Goal: Obtain resource: Obtain resource

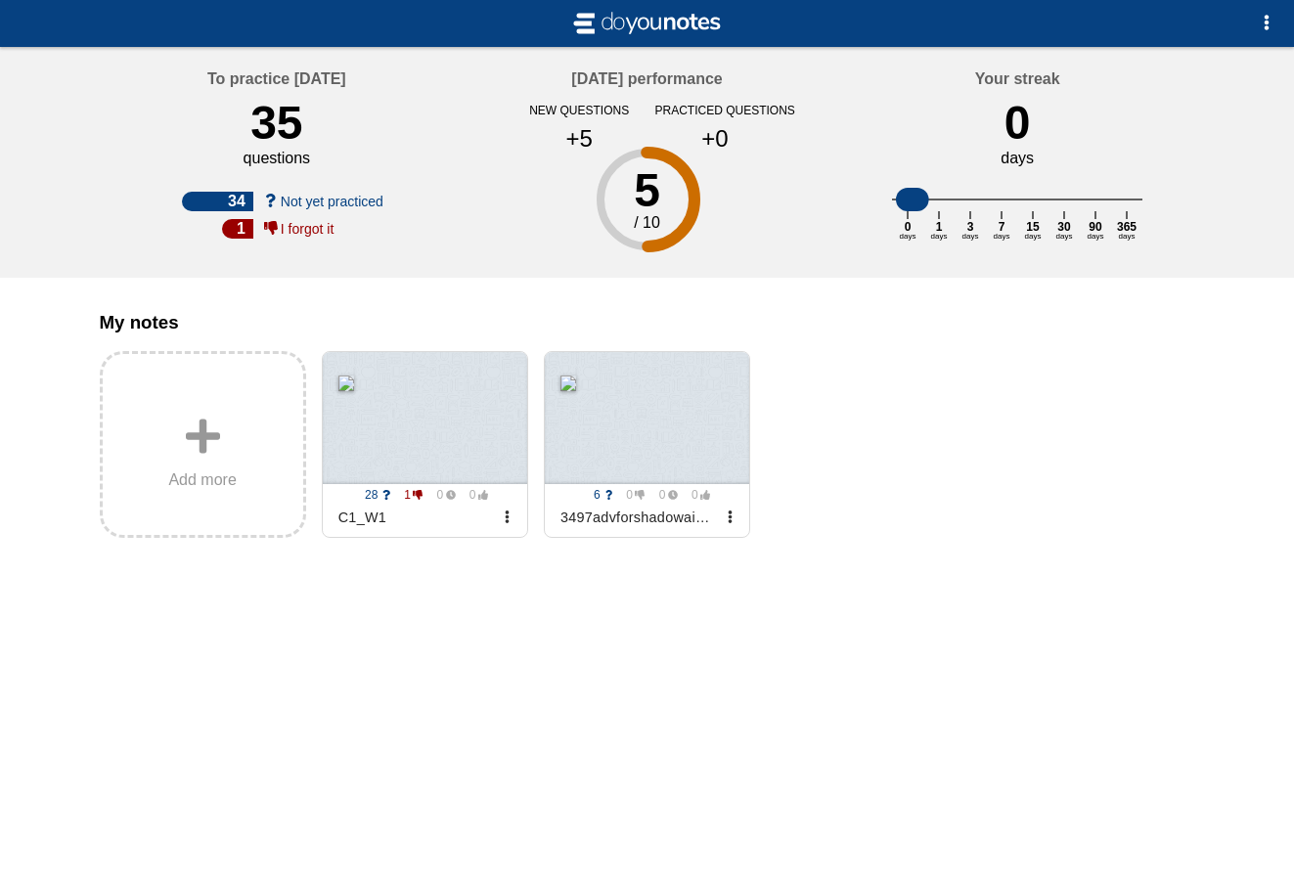
click at [691, 647] on div at bounding box center [647, 443] width 1294 height 886
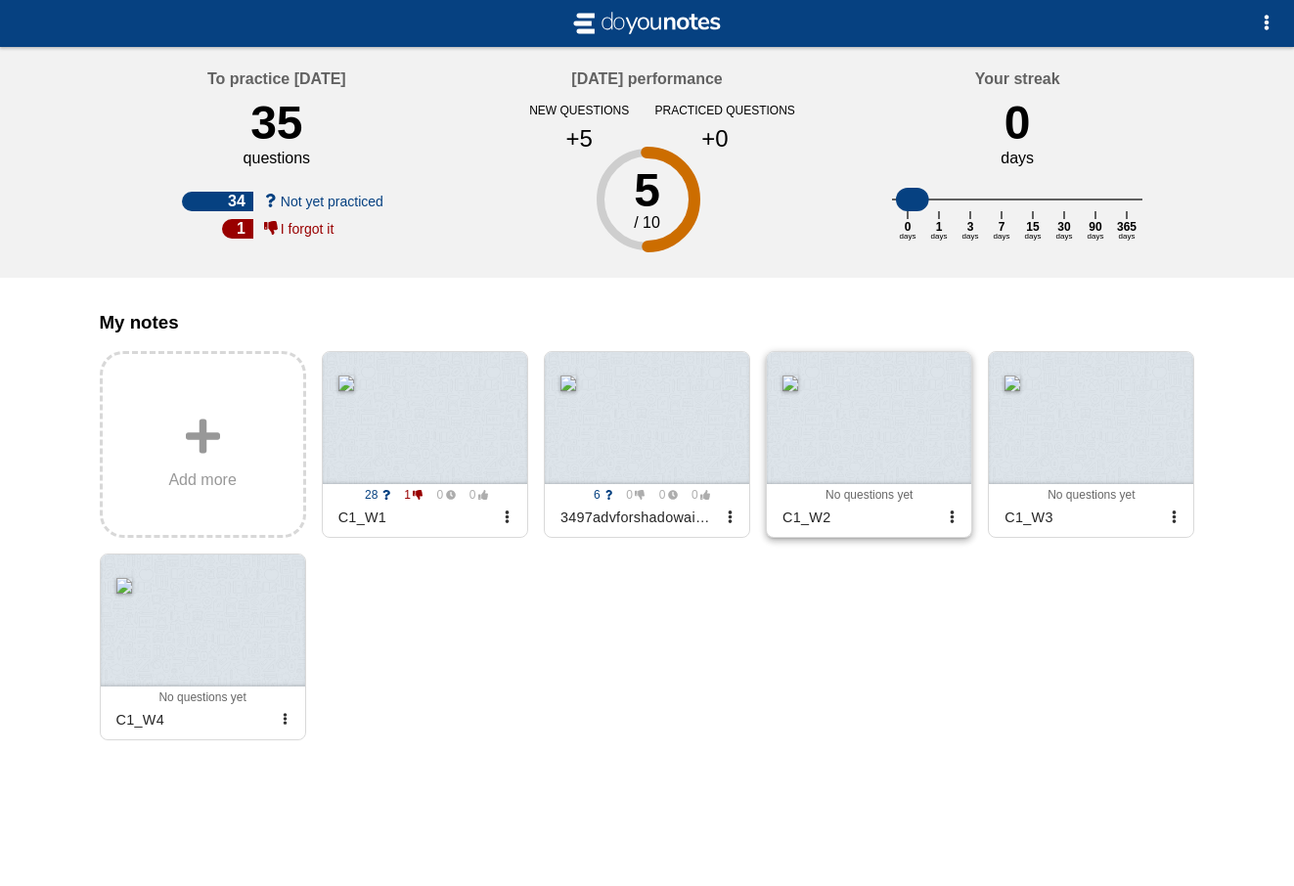
click at [829, 432] on div at bounding box center [869, 418] width 204 height 132
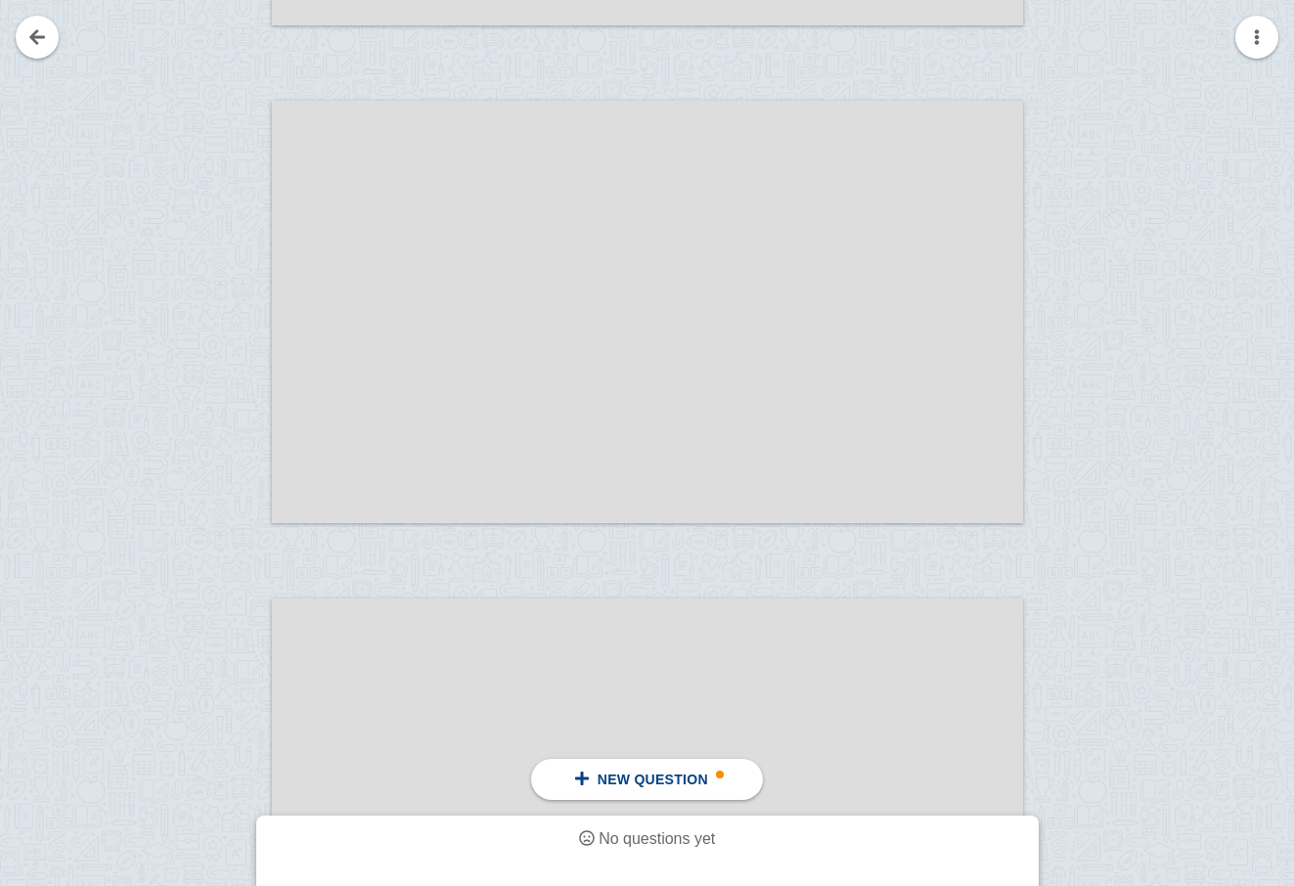
scroll to position [10294, 0]
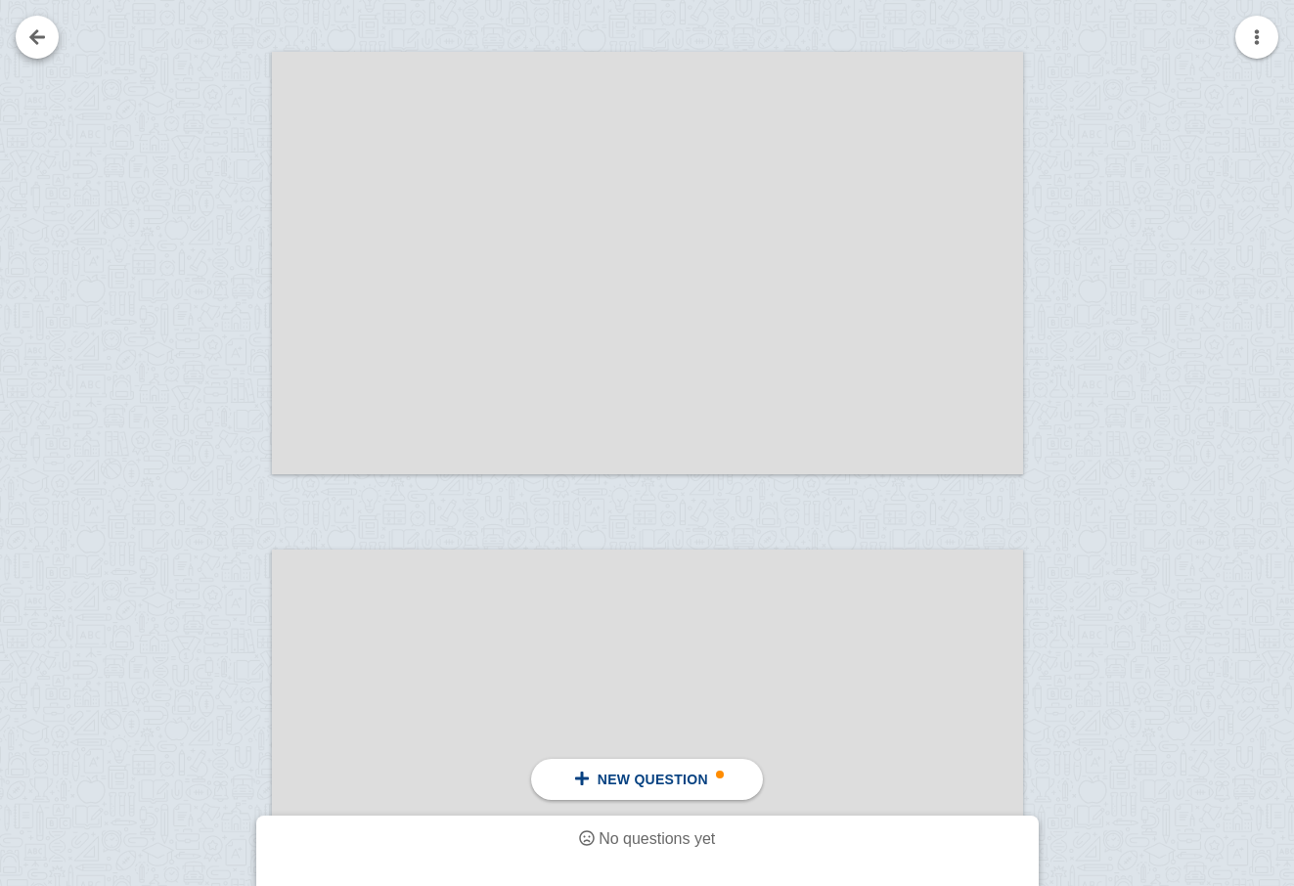
click at [41, 44] on link at bounding box center [37, 37] width 43 height 43
